Goal: Find specific page/section: Find specific page/section

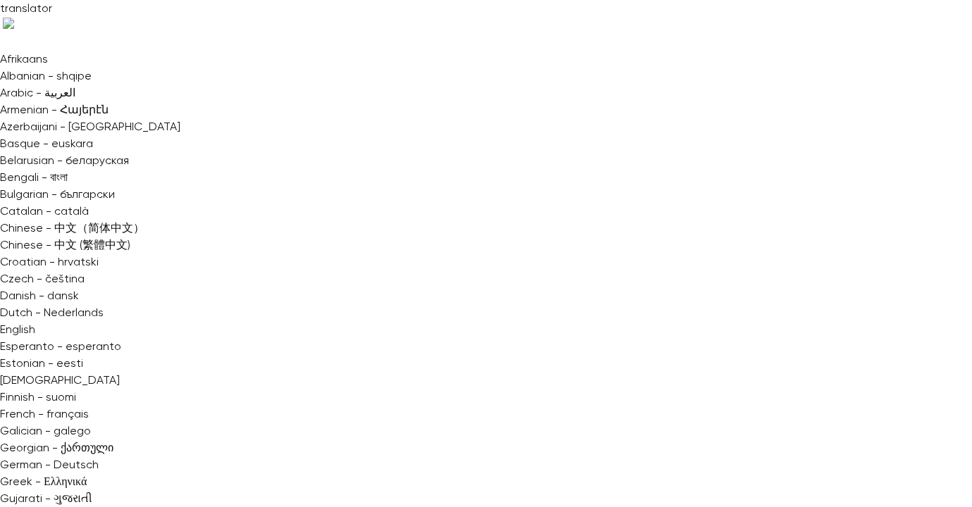
copy div "Design a pricing page that converts Settings Emails UTM builder Registrations A…"
